Goal: Information Seeking & Learning: Learn about a topic

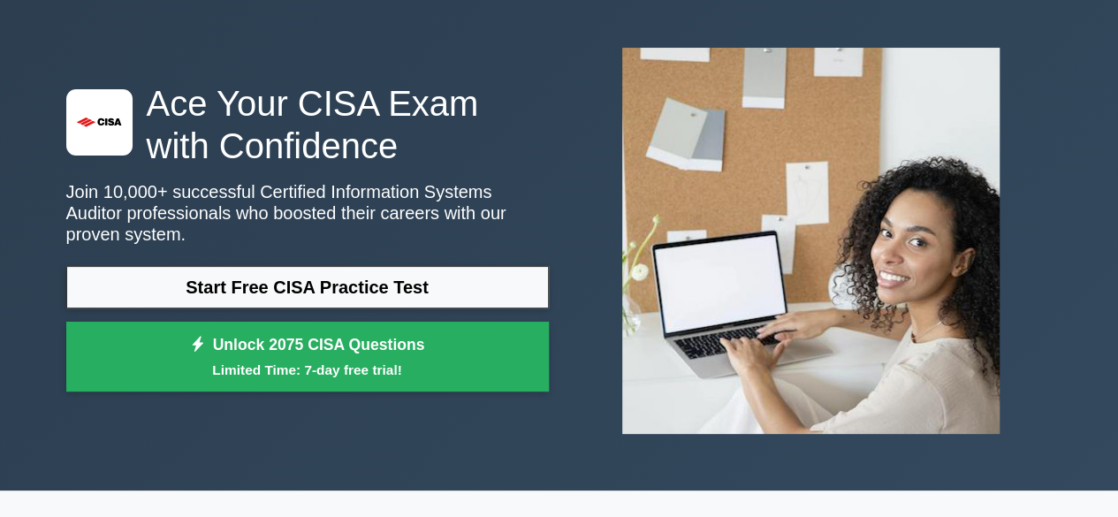
scroll to position [88, 0]
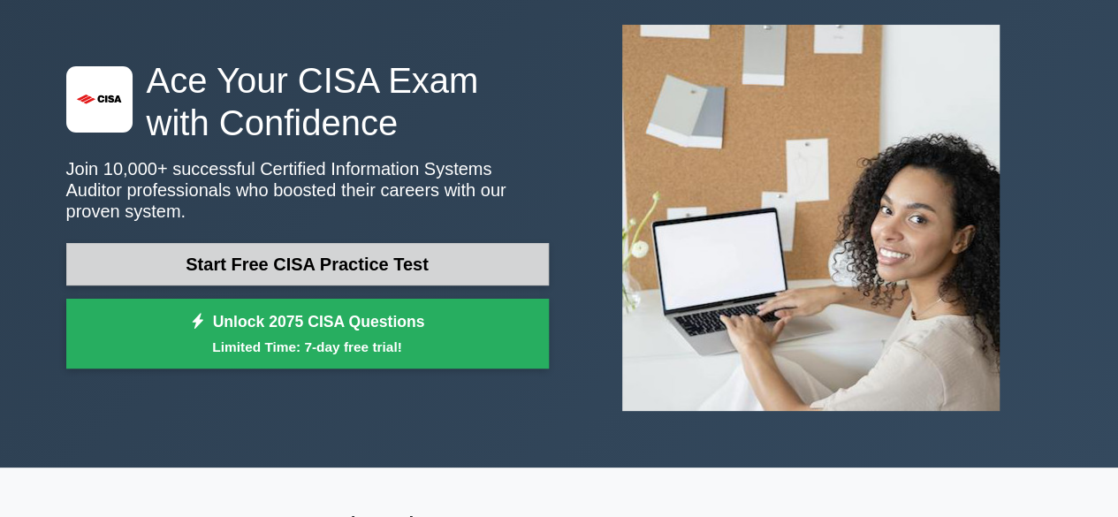
click at [356, 243] on link "Start Free CISA Practice Test" at bounding box center [307, 264] width 482 height 42
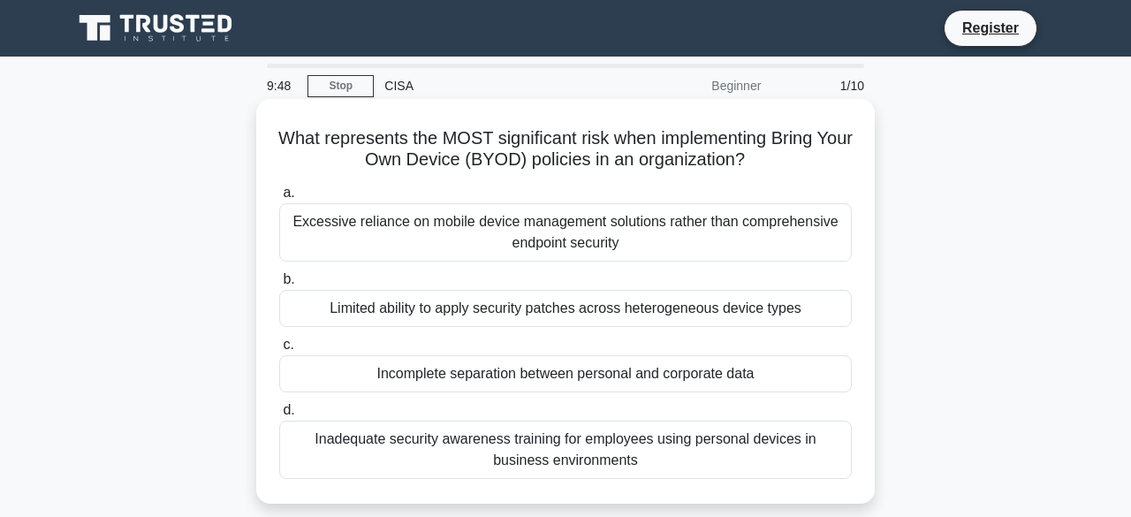
click at [345, 295] on div "Limited ability to apply security patches across heterogeneous device types" at bounding box center [565, 308] width 573 height 37
click at [279, 285] on input "b. Limited ability to apply security patches across heterogeneous device types" at bounding box center [279, 279] width 0 height 11
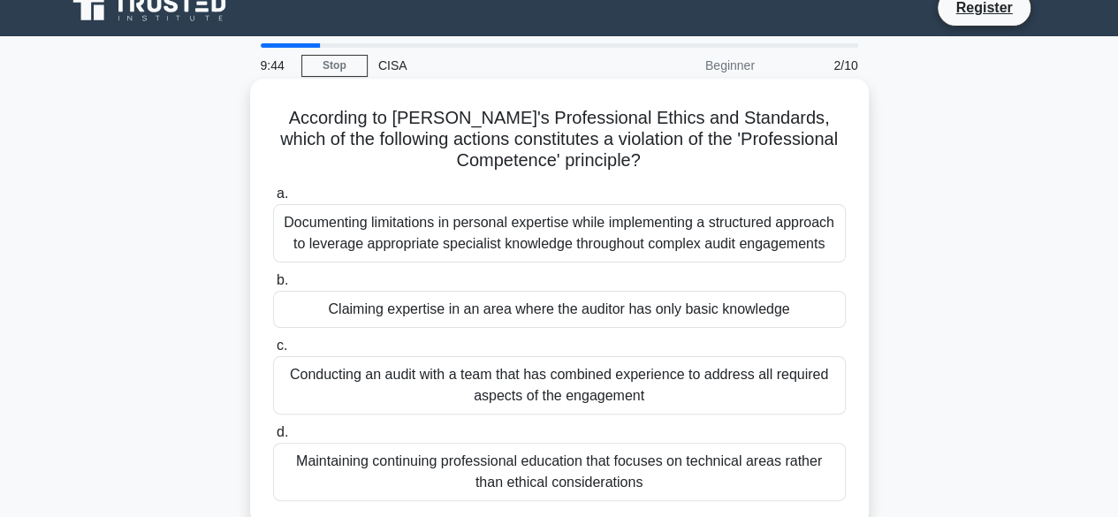
scroll to position [32, 0]
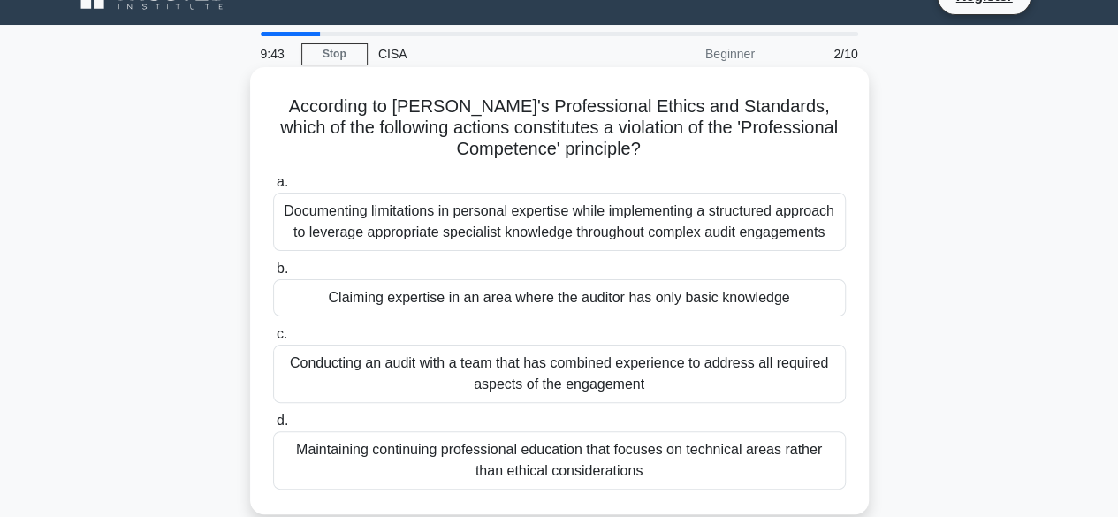
click at [435, 293] on div "Claiming expertise in an area where the auditor has only basic knowledge" at bounding box center [559, 297] width 573 height 37
click at [273, 275] on input "b. Claiming expertise in an area where the auditor has only basic knowledge" at bounding box center [273, 268] width 0 height 11
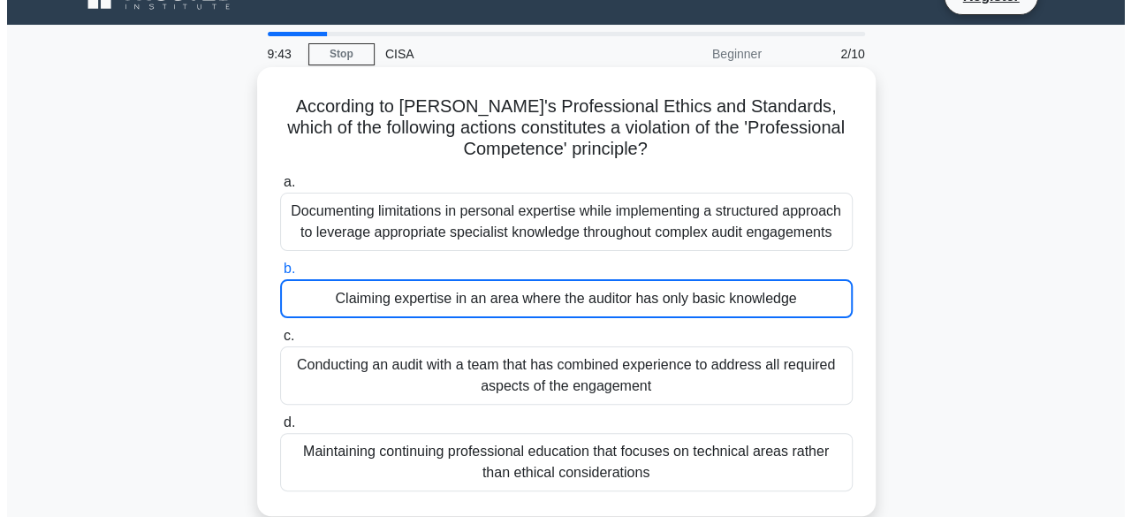
scroll to position [0, 0]
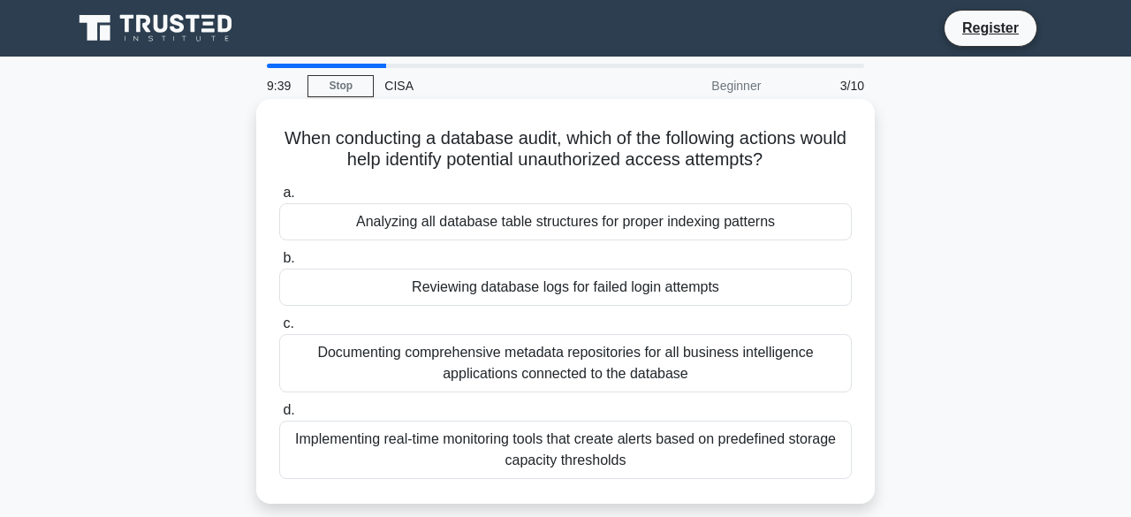
click at [437, 277] on div "Reviewing database logs for failed login attempts" at bounding box center [565, 287] width 573 height 37
click at [279, 264] on input "b. Reviewing database logs for failed login attempts" at bounding box center [279, 258] width 0 height 11
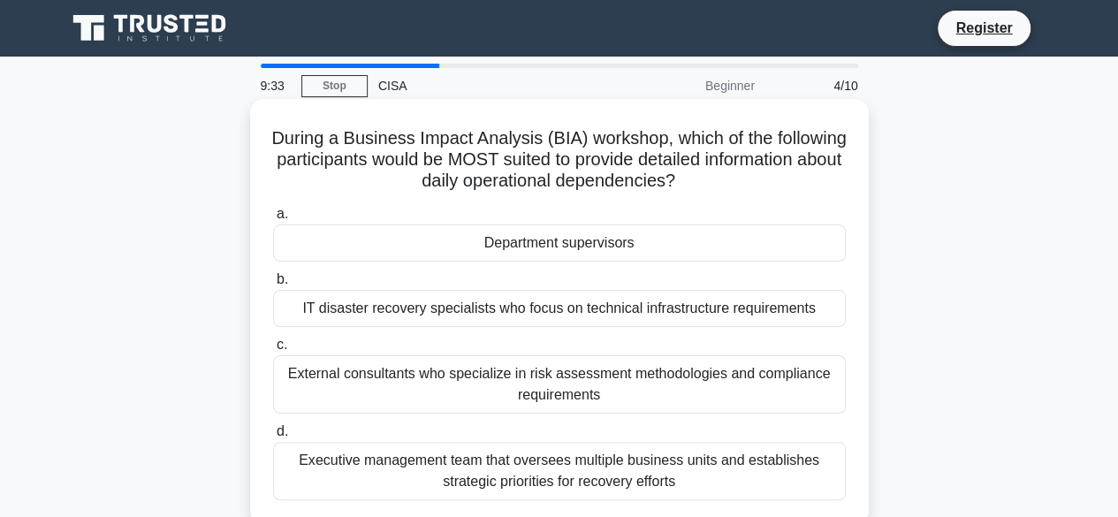
click at [428, 379] on div "External consultants who specialize in risk assessment methodologies and compli…" at bounding box center [559, 384] width 573 height 58
click at [273, 351] on input "c. External consultants who specialize in risk assessment methodologies and com…" at bounding box center [273, 344] width 0 height 11
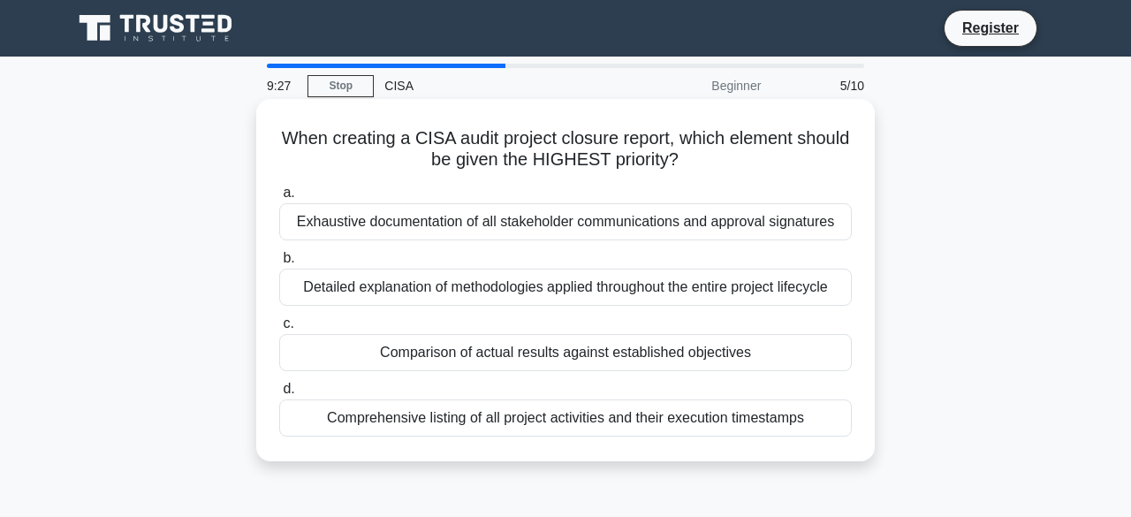
click at [461, 338] on div "Comparison of actual results against established objectives" at bounding box center [565, 352] width 573 height 37
click at [279, 330] on input "c. Comparison of actual results against established objectives" at bounding box center [279, 323] width 0 height 11
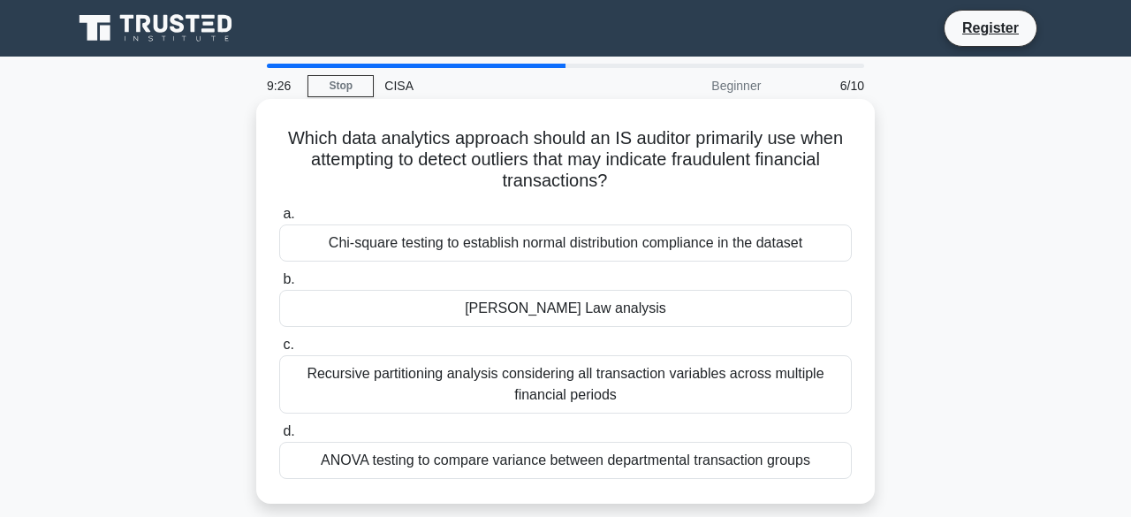
click at [459, 371] on div "Recursive partitioning analysis considering all transaction variables across mu…" at bounding box center [565, 384] width 573 height 58
click at [279, 351] on input "c. Recursive partitioning analysis considering all transaction variables across…" at bounding box center [279, 344] width 0 height 11
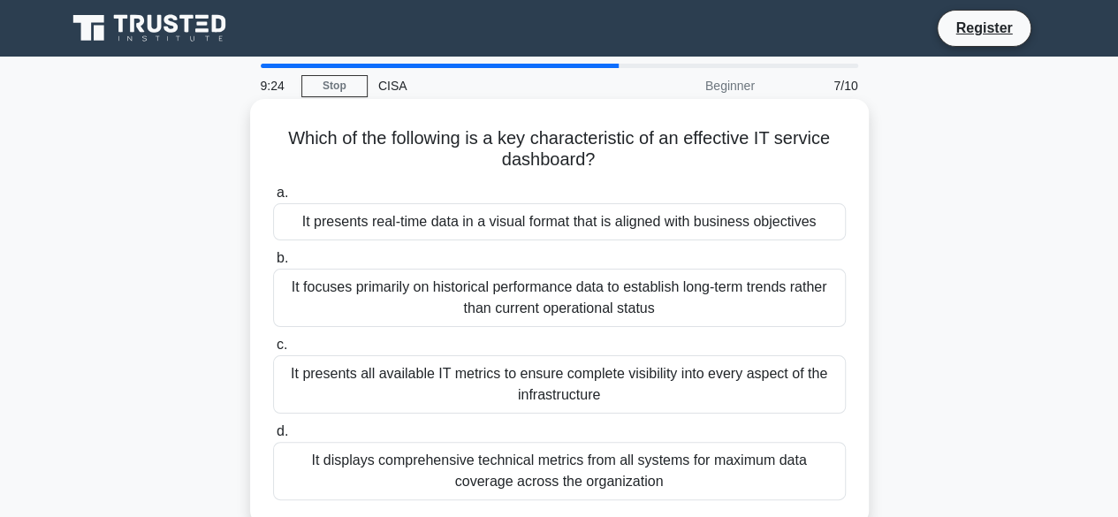
click at [458, 372] on div "It presents all available IT metrics to ensure complete visibility into every a…" at bounding box center [559, 384] width 573 height 58
click at [273, 351] on input "c. It presents all available IT metrics to ensure complete visibility into ever…" at bounding box center [273, 344] width 0 height 11
